Goal: Check status

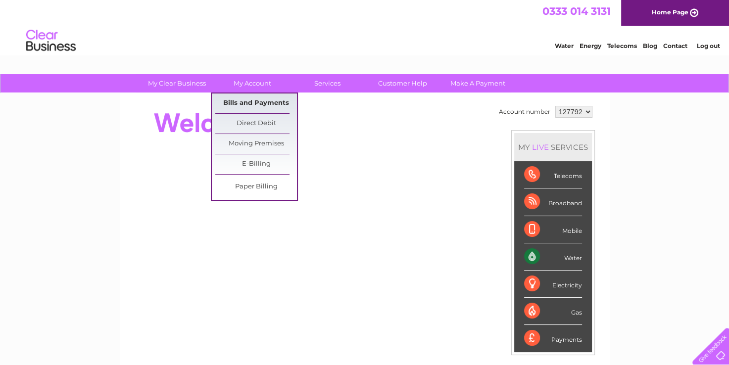
click at [250, 98] on link "Bills and Payments" at bounding box center [256, 104] width 82 height 20
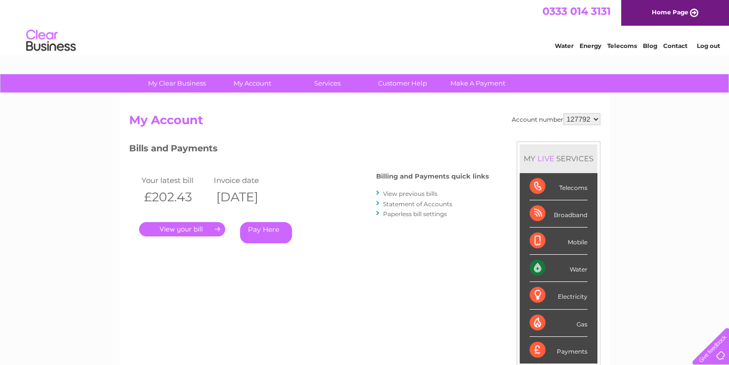
click at [406, 194] on link "View previous bills" at bounding box center [410, 193] width 54 height 7
